Goal: Task Accomplishment & Management: Check status

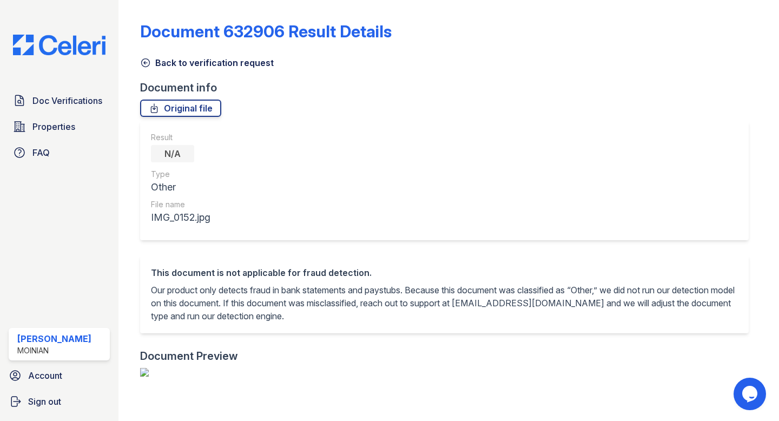
click at [148, 57] on icon at bounding box center [145, 62] width 11 height 11
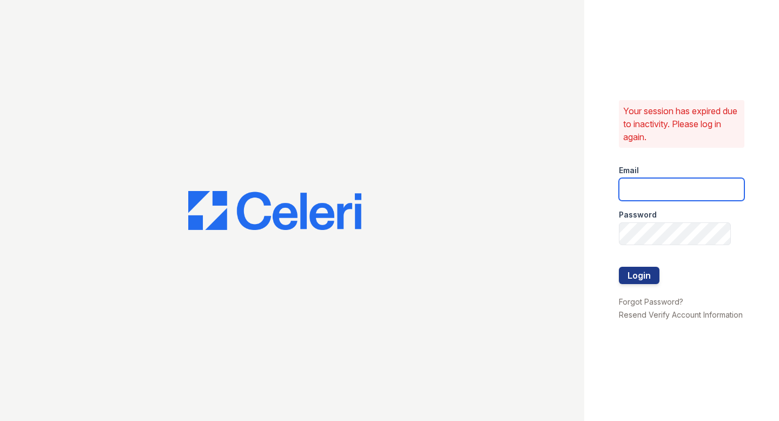
click at [692, 196] on input "email" at bounding box center [681, 189] width 125 height 23
type input "shiv@auranewyork.com"
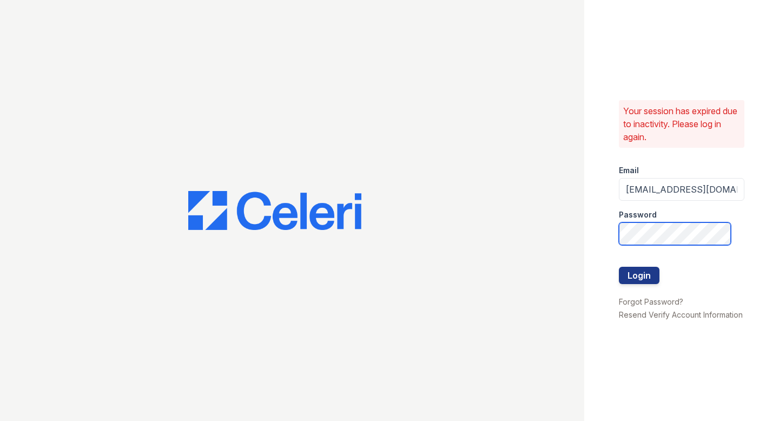
click at [619, 267] on button "Login" at bounding box center [639, 275] width 41 height 17
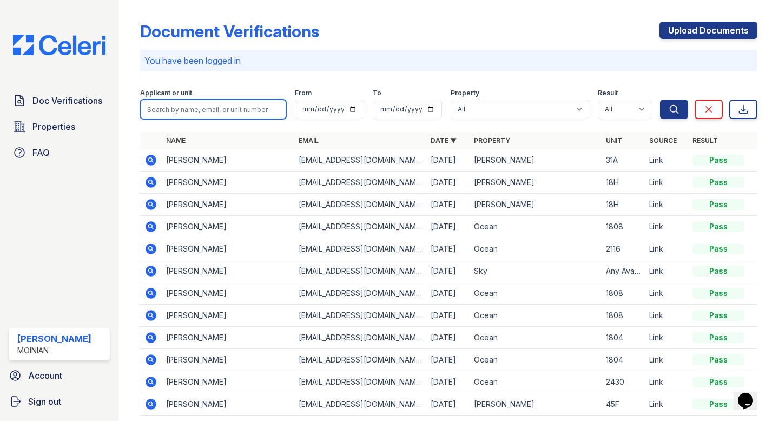
click at [188, 111] on input "search" at bounding box center [213, 109] width 146 height 19
type input "1"
type input "rummel"
click at [660, 100] on button "Search" at bounding box center [674, 109] width 28 height 19
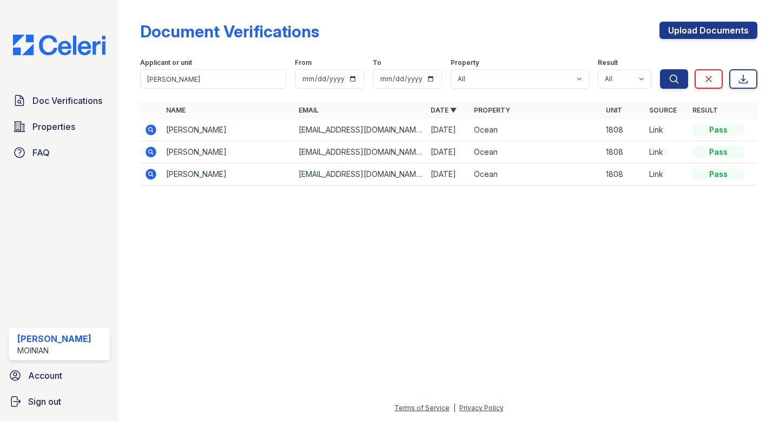
click at [152, 150] on icon at bounding box center [150, 152] width 13 height 13
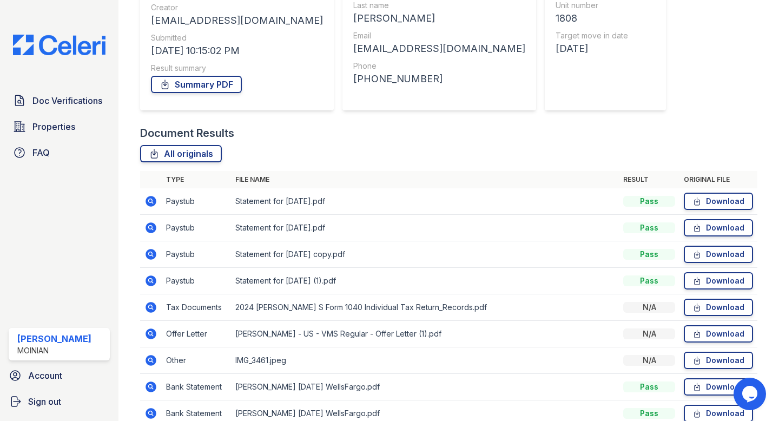
scroll to position [194, 0]
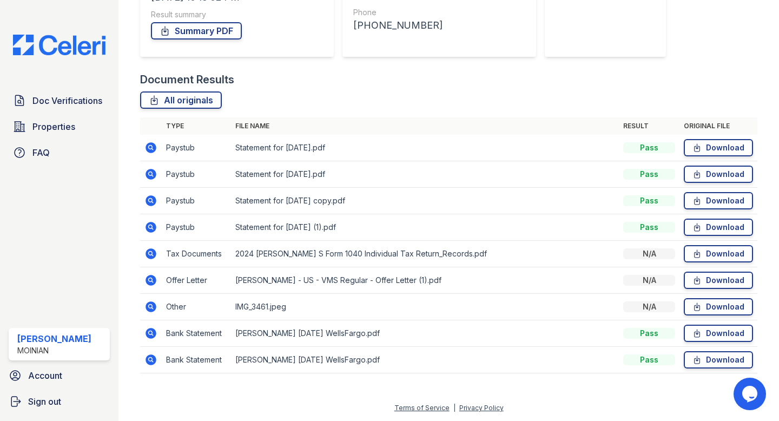
click at [155, 280] on icon at bounding box center [151, 280] width 11 height 11
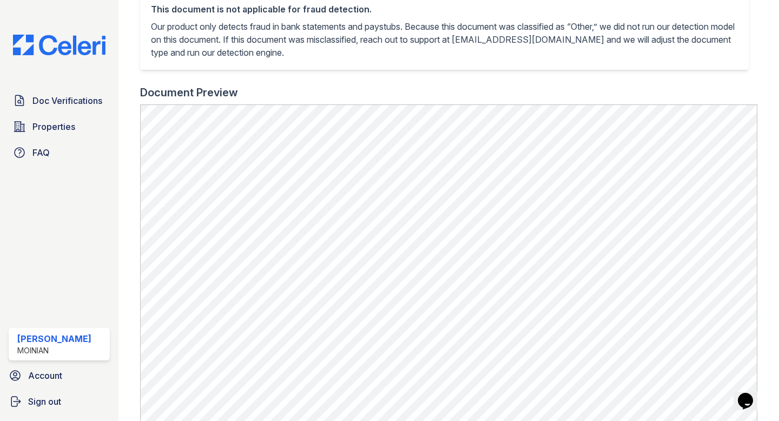
scroll to position [11, 0]
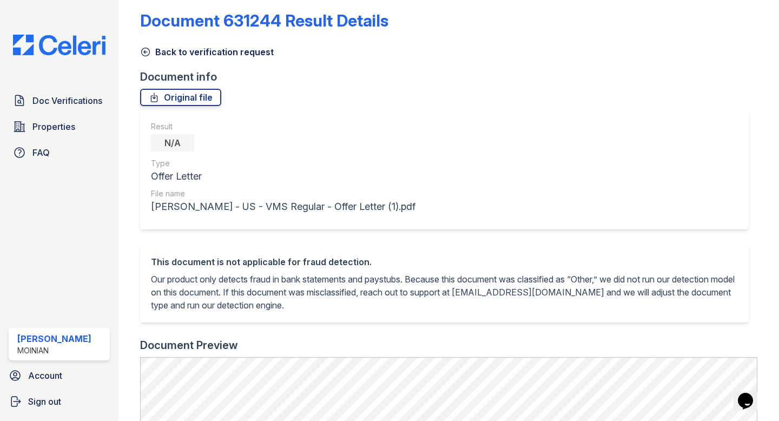
click at [146, 51] on icon at bounding box center [145, 52] width 11 height 11
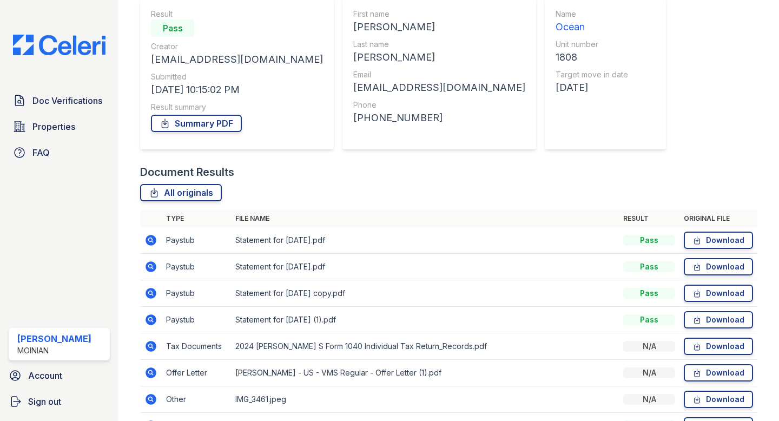
scroll to position [130, 0]
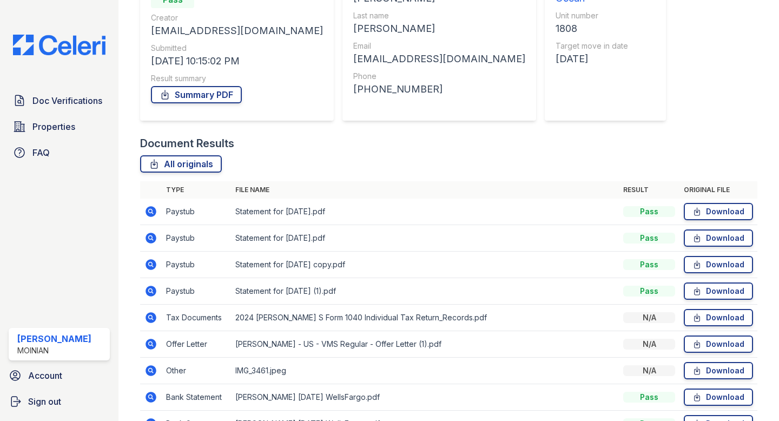
click at [153, 212] on icon at bounding box center [151, 211] width 11 height 11
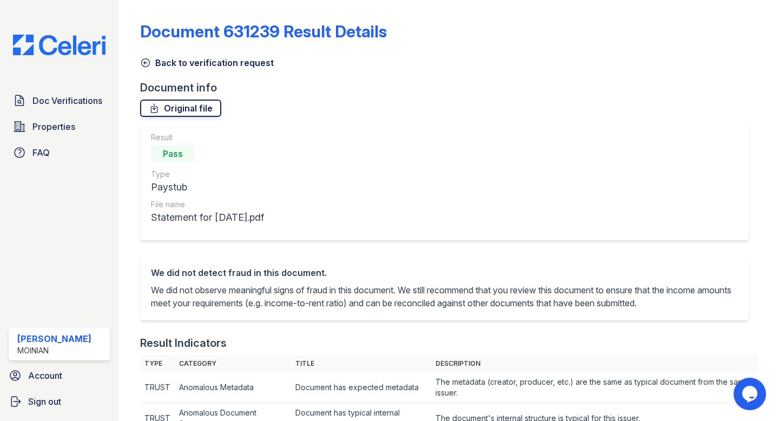
click at [171, 109] on link "Original file" at bounding box center [180, 108] width 81 height 17
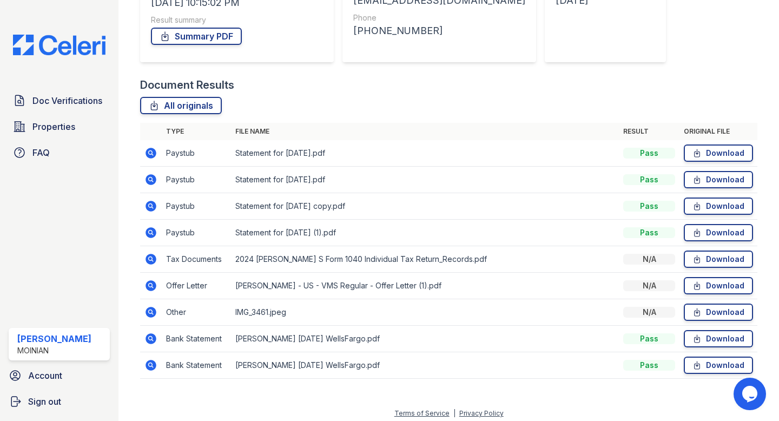
scroll to position [194, 0]
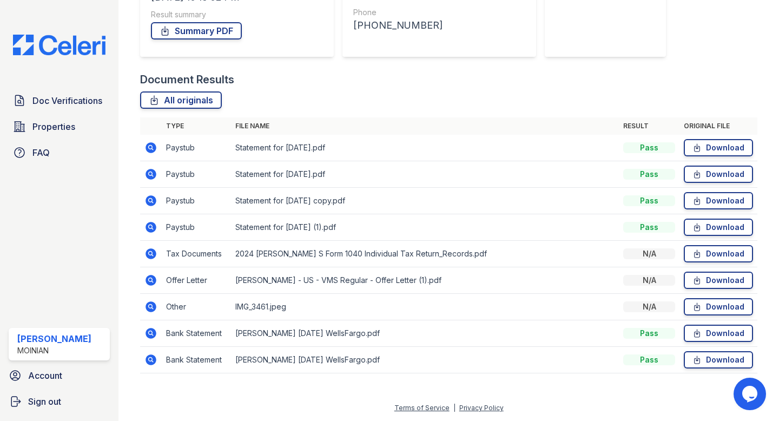
click at [151, 361] on icon at bounding box center [151, 359] width 11 height 11
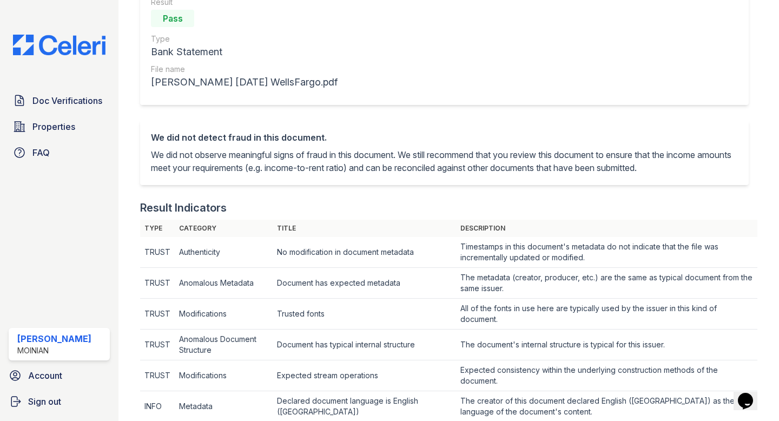
scroll to position [92, 0]
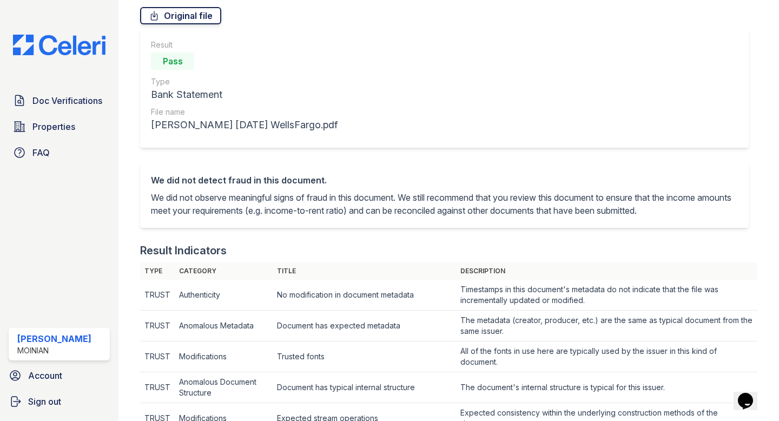
click at [182, 12] on link "Original file" at bounding box center [180, 15] width 81 height 17
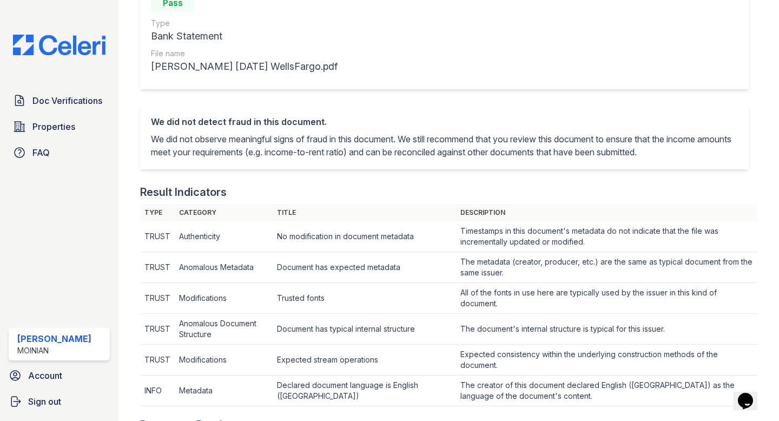
scroll to position [0, 0]
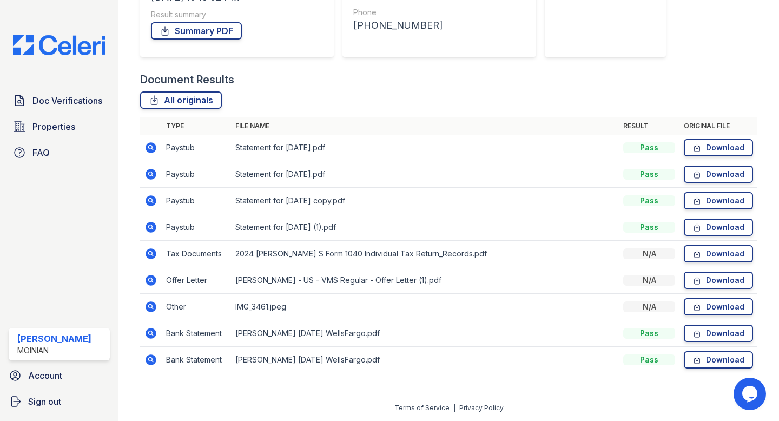
click at [151, 303] on icon at bounding box center [151, 306] width 11 height 11
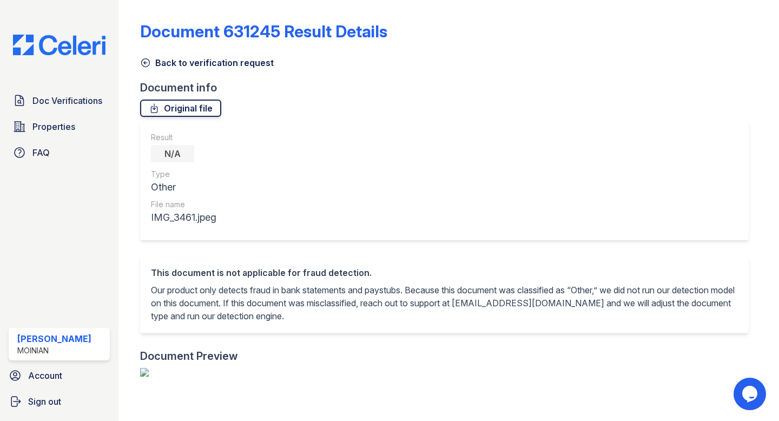
click at [190, 107] on link "Original file" at bounding box center [180, 108] width 81 height 17
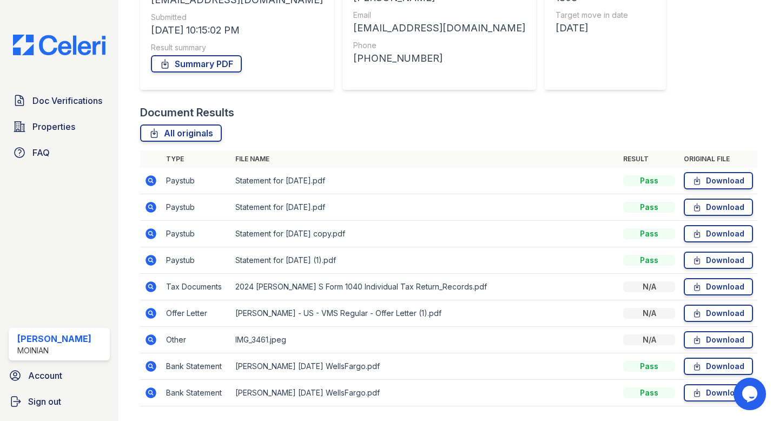
scroll to position [173, 0]
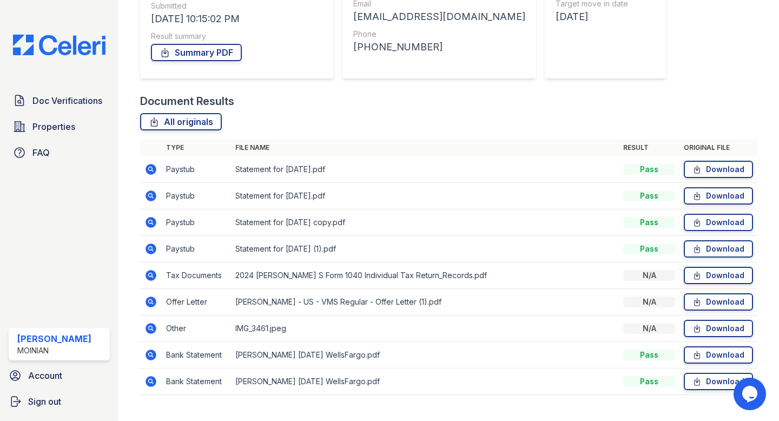
click at [152, 376] on icon at bounding box center [151, 381] width 11 height 11
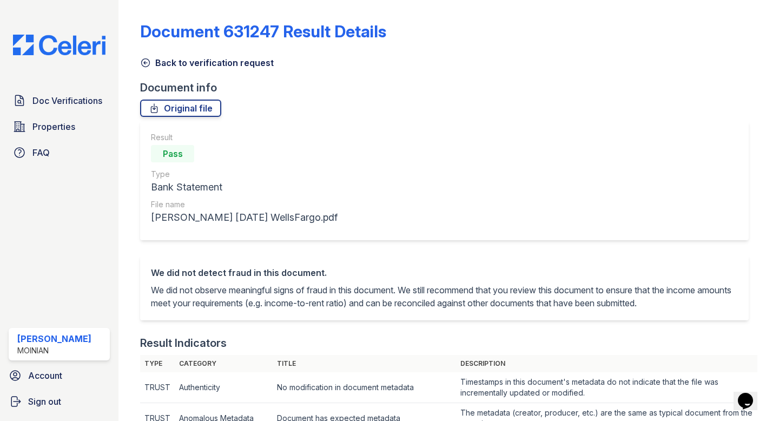
click at [145, 65] on icon at bounding box center [145, 62] width 11 height 11
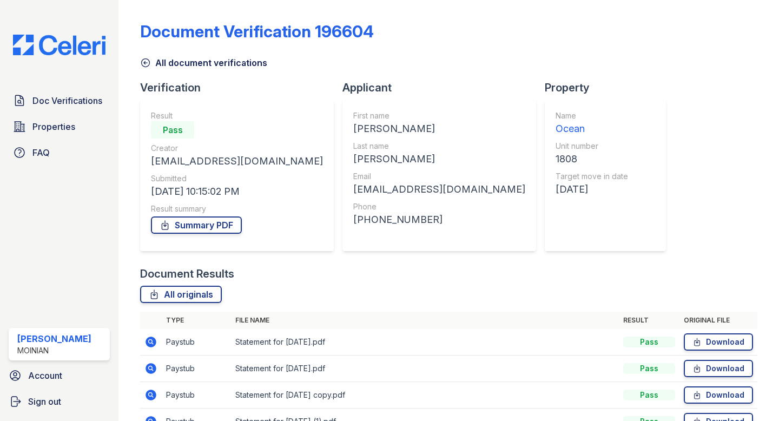
scroll to position [1, 0]
click at [144, 58] on icon at bounding box center [146, 62] width 8 height 8
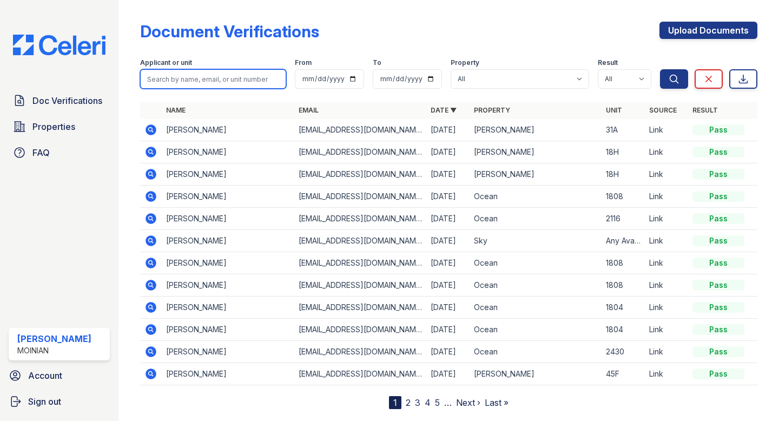
click at [187, 79] on input "search" at bounding box center [213, 78] width 146 height 19
click at [160, 197] on td at bounding box center [151, 197] width 22 height 22
click at [150, 196] on icon at bounding box center [150, 195] width 3 height 3
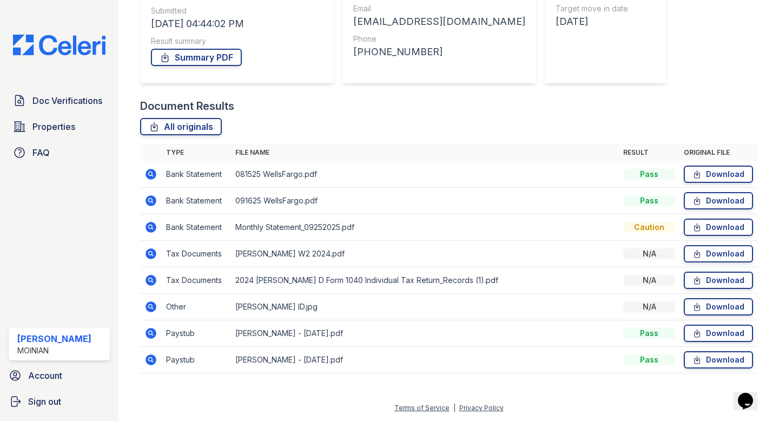
click at [148, 305] on icon at bounding box center [151, 306] width 11 height 11
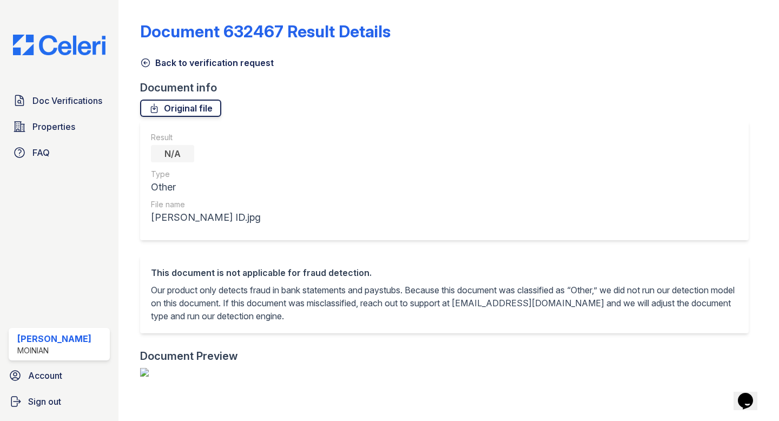
click at [167, 109] on link "Original file" at bounding box center [180, 108] width 81 height 17
click at [544, 7] on div "Document 632467 Result Details Back to verification request Document info Origi…" at bounding box center [448, 396] width 617 height 784
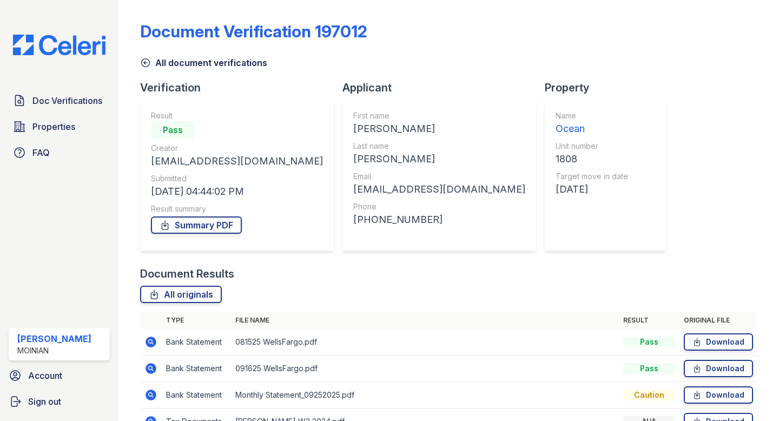
scroll to position [168, 0]
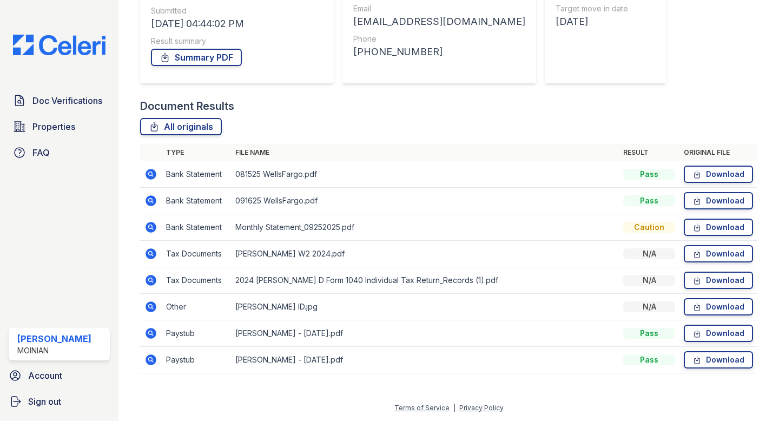
click at [153, 361] on icon at bounding box center [150, 359] width 13 height 13
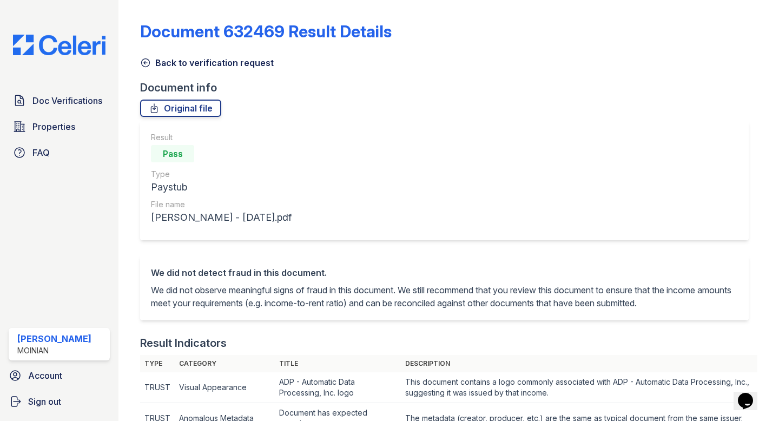
click at [145, 62] on icon at bounding box center [146, 63] width 8 height 8
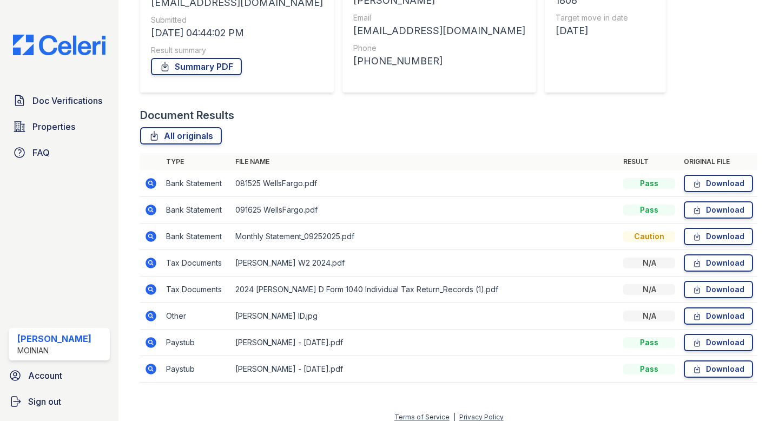
scroll to position [160, 0]
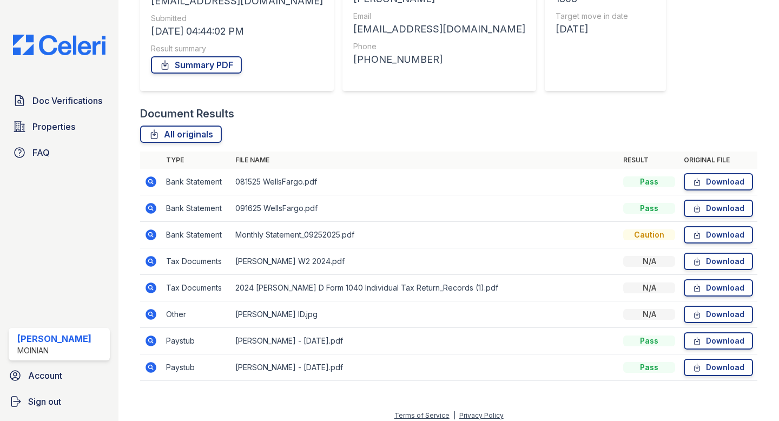
click at [153, 182] on icon at bounding box center [151, 181] width 11 height 11
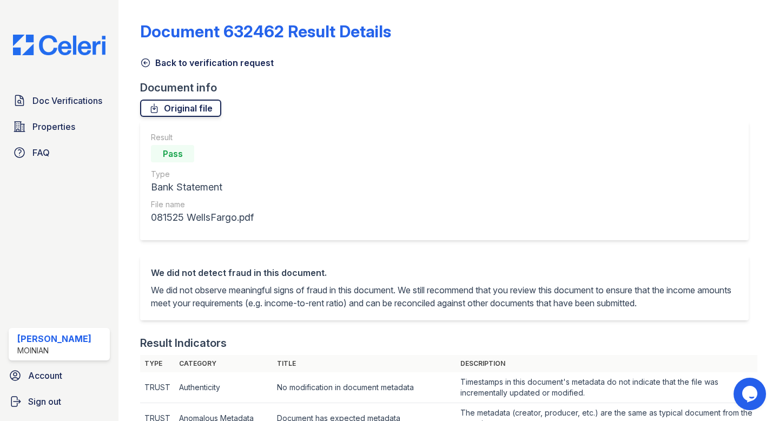
click at [191, 107] on link "Original file" at bounding box center [180, 108] width 81 height 17
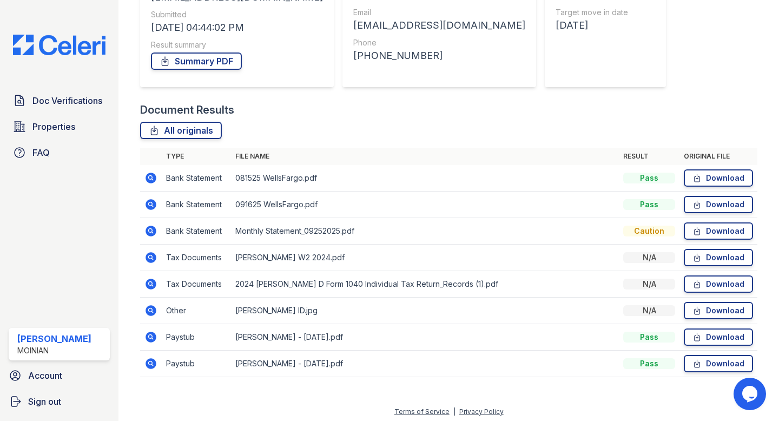
scroll to position [168, 0]
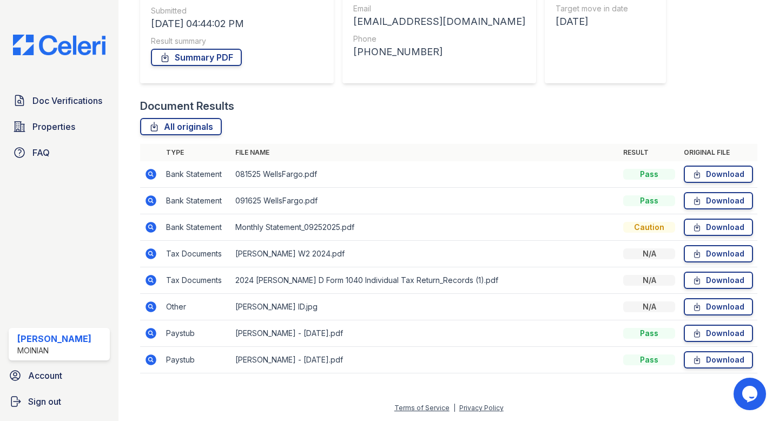
click at [156, 224] on icon at bounding box center [150, 227] width 13 height 13
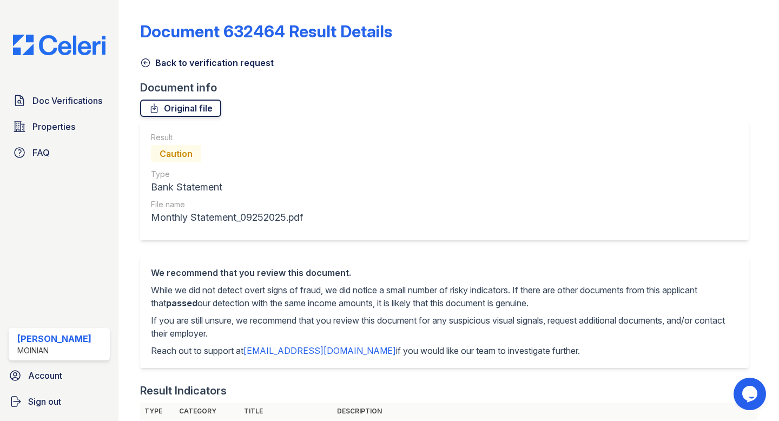
click at [172, 105] on link "Original file" at bounding box center [180, 108] width 81 height 17
